Goal: Information Seeking & Learning: Learn about a topic

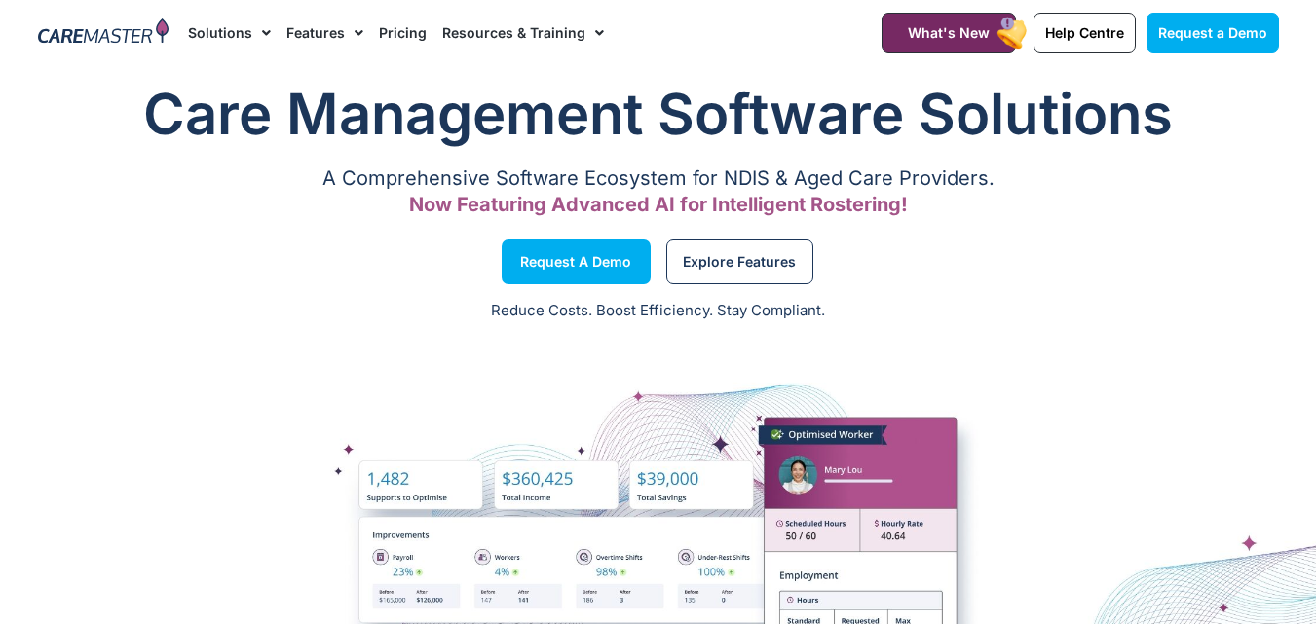
click at [345, 34] on span "Menu" at bounding box center [354, 33] width 19 height 33
click at [104, 272] on div "Request a Demo" at bounding box center [343, 262] width 630 height 74
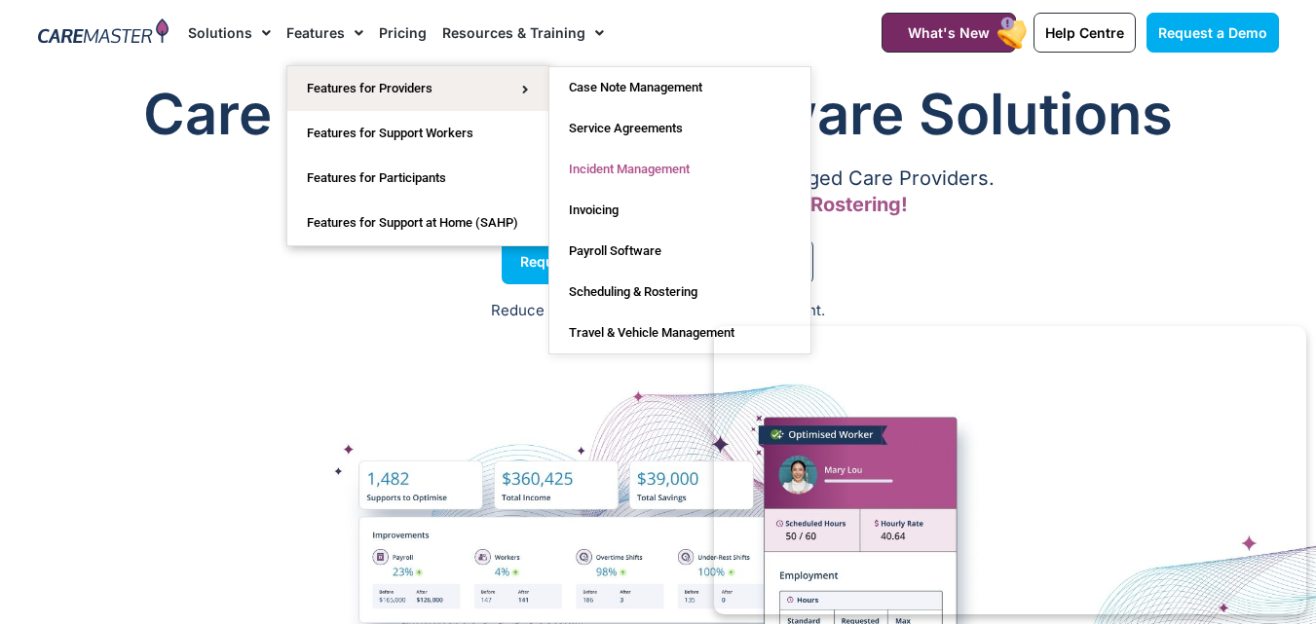
click at [672, 171] on link "Incident Management" at bounding box center [679, 169] width 261 height 41
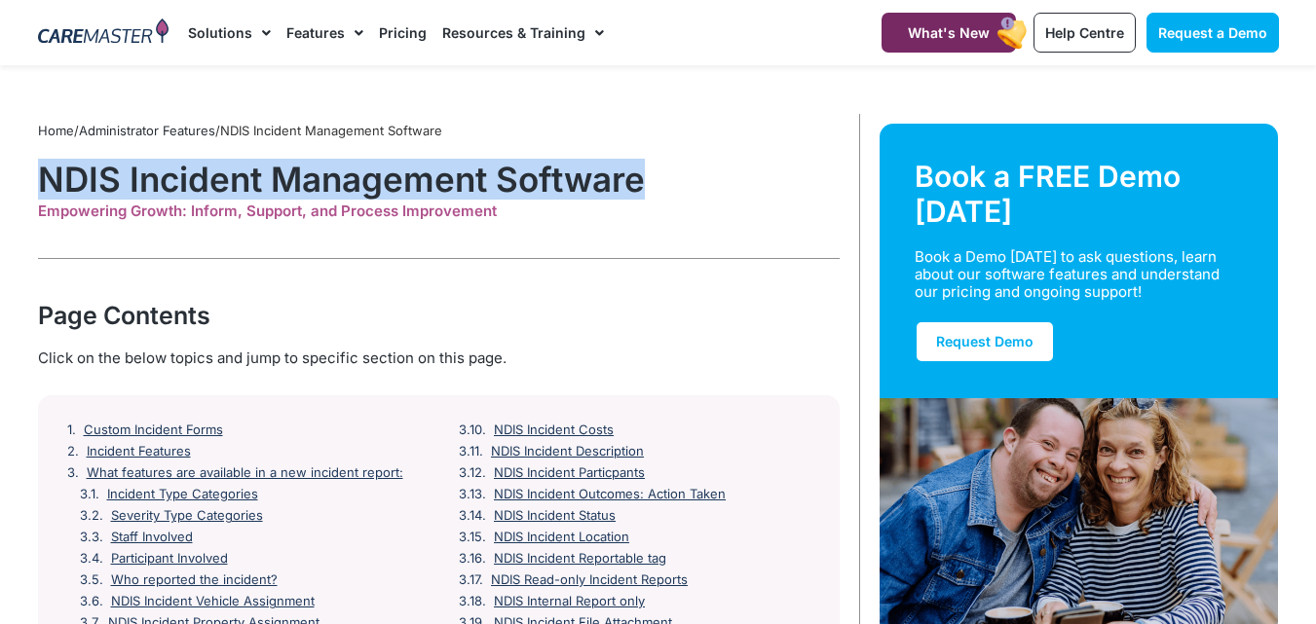
drag, startPoint x: 112, startPoint y: 198, endPoint x: 709, endPoint y: 198, distance: 597.2
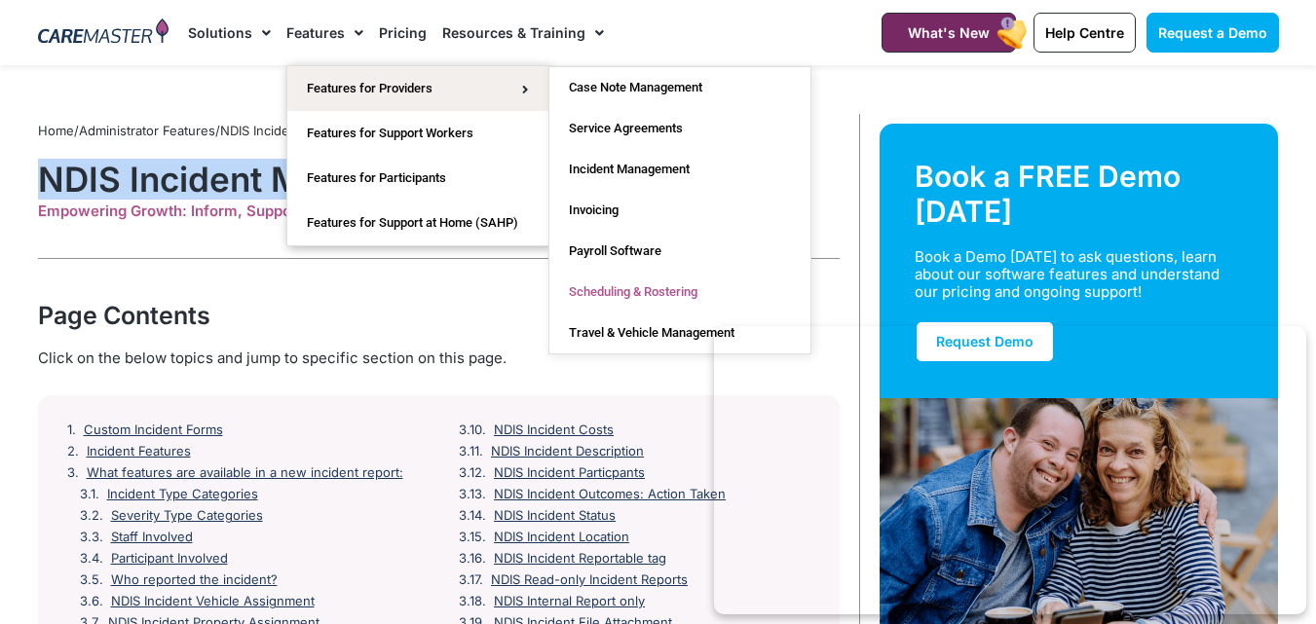
click at [662, 280] on link "Scheduling & Rostering" at bounding box center [679, 292] width 261 height 41
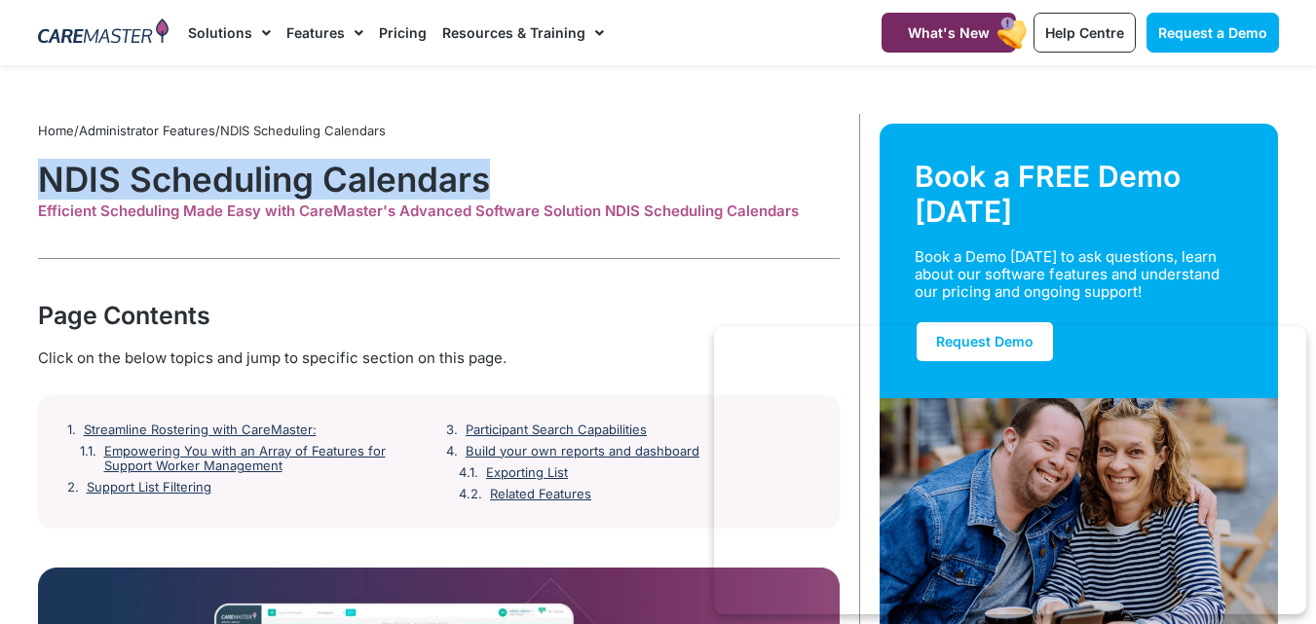
drag, startPoint x: 45, startPoint y: 188, endPoint x: 527, endPoint y: 187, distance: 482.2
click at [527, 187] on h1 "NDIS Scheduling Calendars" at bounding box center [439, 179] width 802 height 41
copy h1 "NDIS Scheduling Calendars"
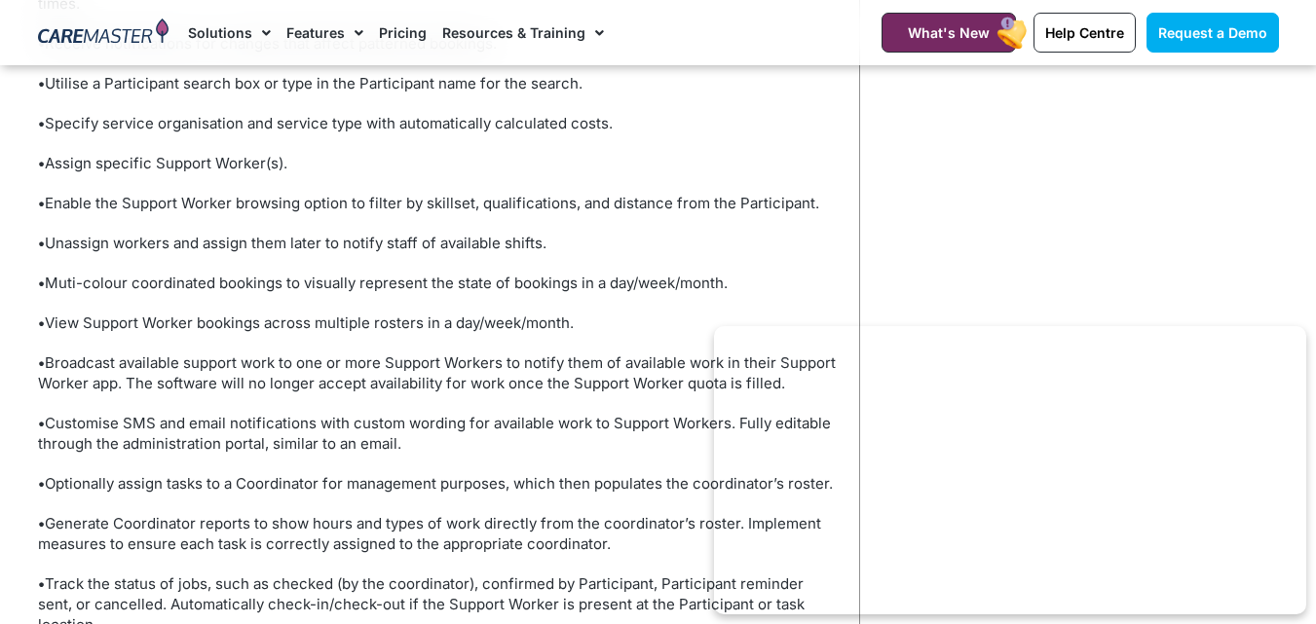
scroll to position [1754, 0]
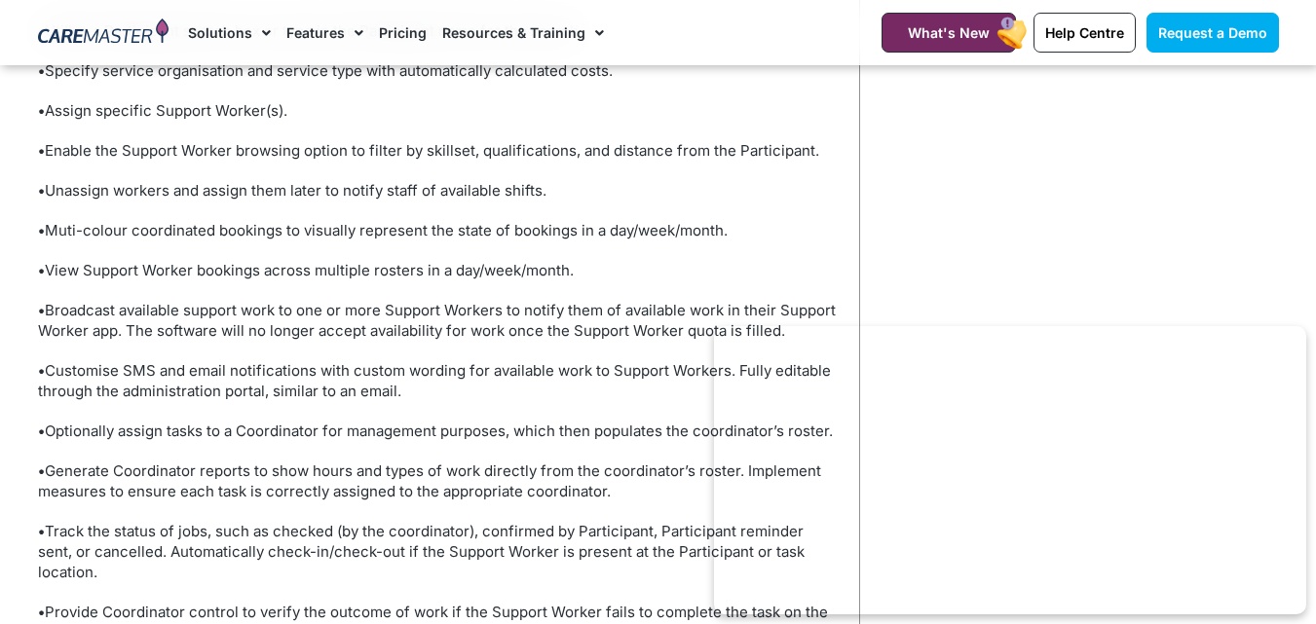
click at [482, 267] on p "• View Support Worker bookings across multiple rosters in a day/week/month." at bounding box center [439, 270] width 802 height 20
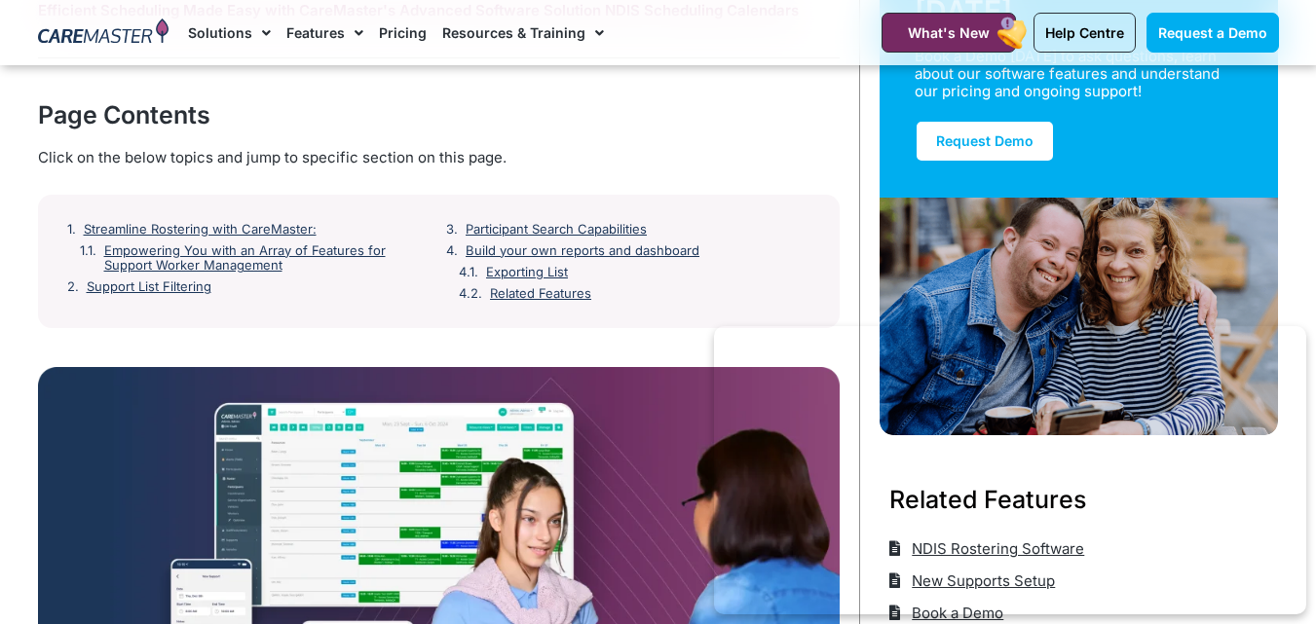
scroll to position [0, 0]
